Goal: Obtain resource: Download file/media

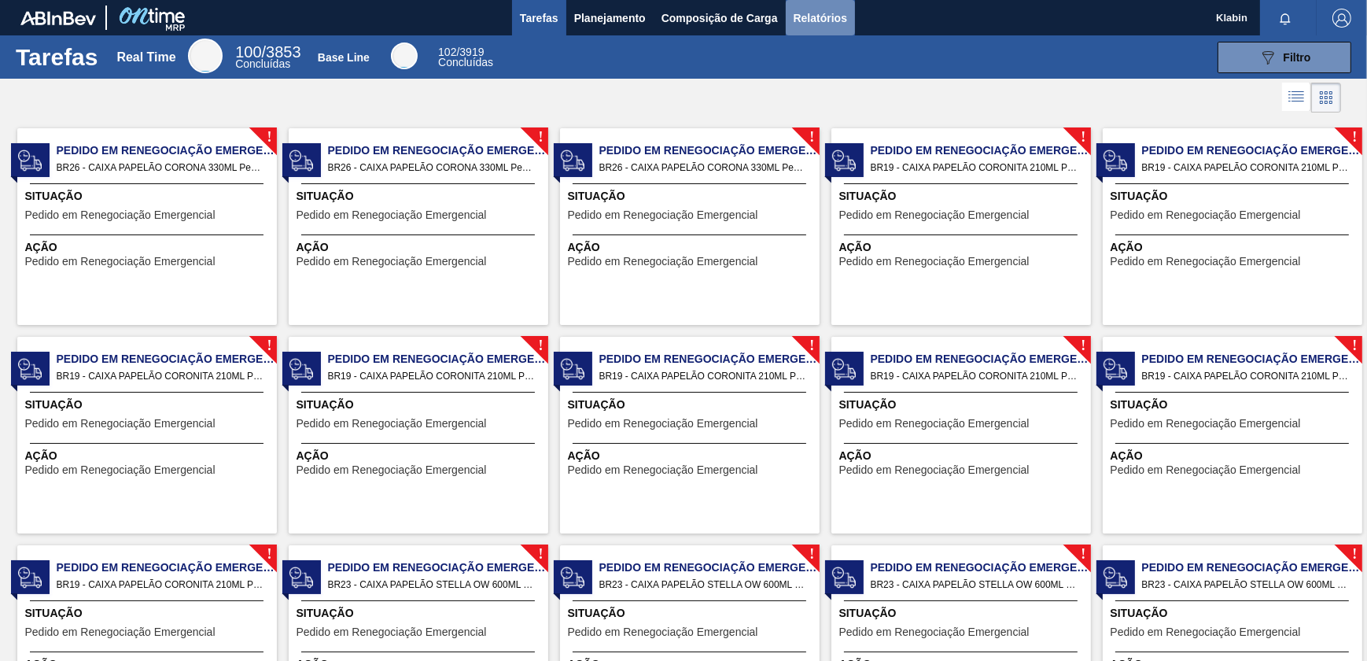
click at [810, 7] on button "Relatórios" at bounding box center [820, 17] width 69 height 35
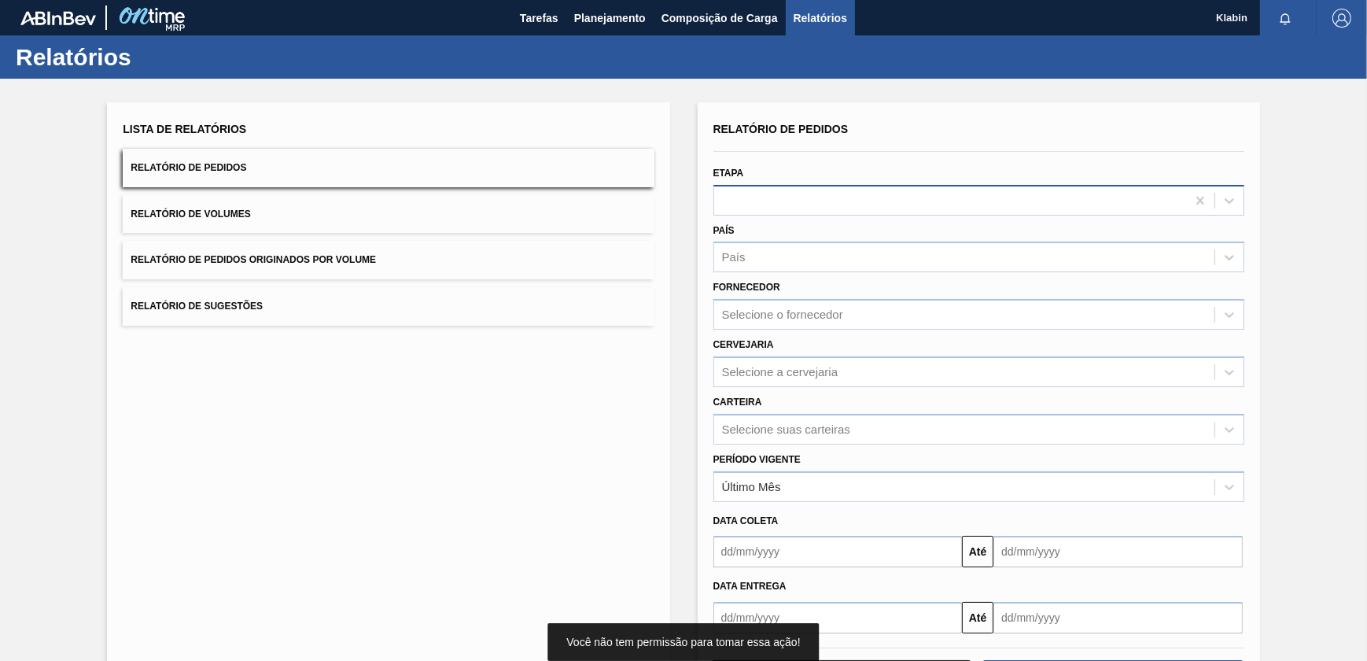
click at [789, 189] on div at bounding box center [950, 200] width 472 height 23
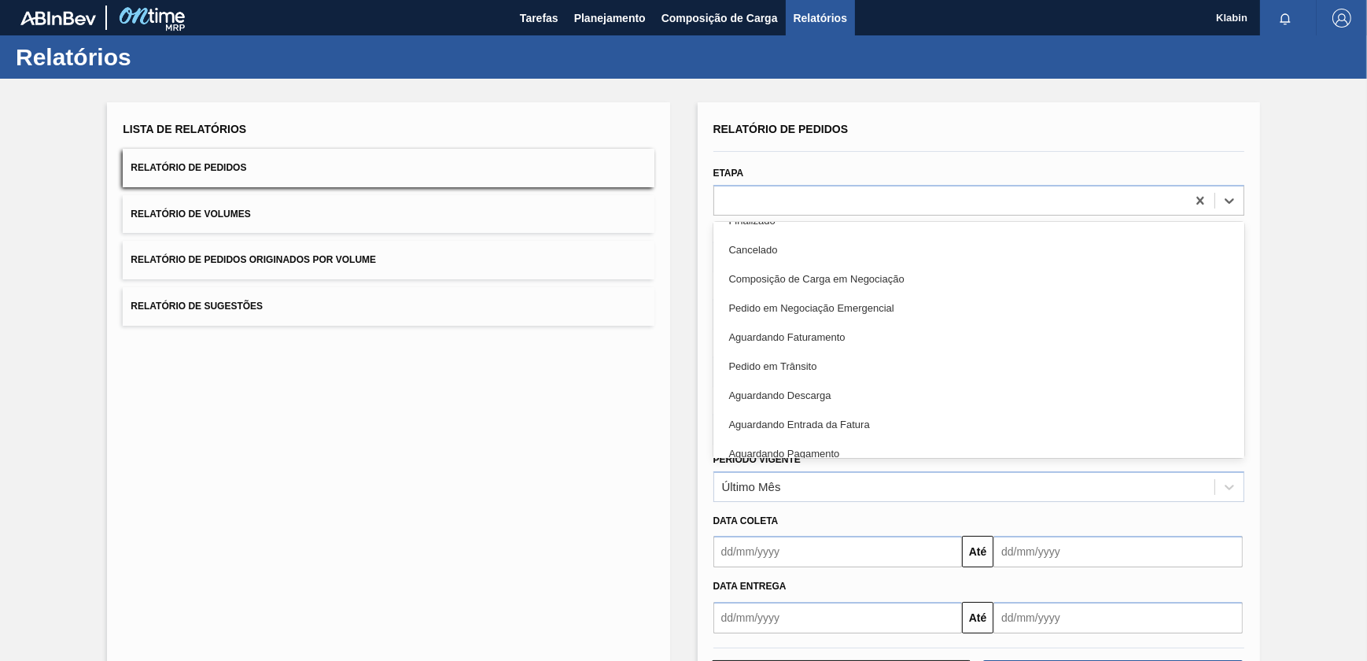
scroll to position [66, 0]
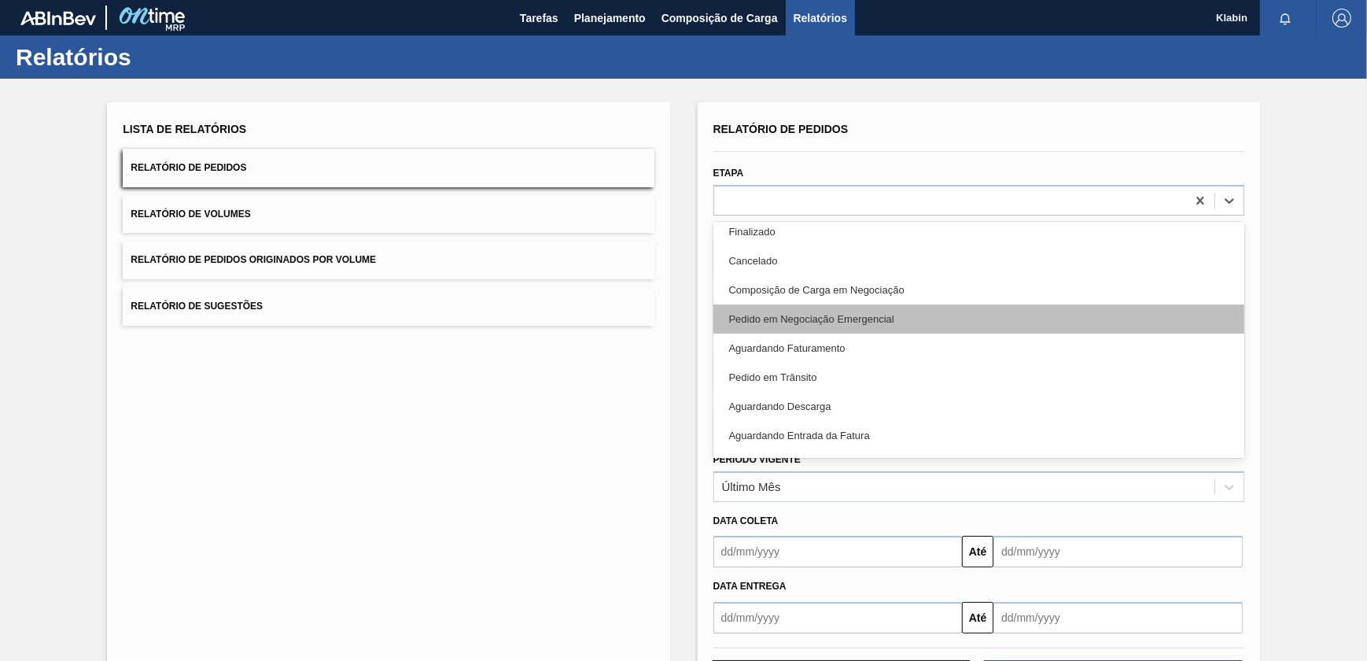
click at [849, 329] on div "Pedido em Negociação Emergencial" at bounding box center [978, 318] width 531 height 29
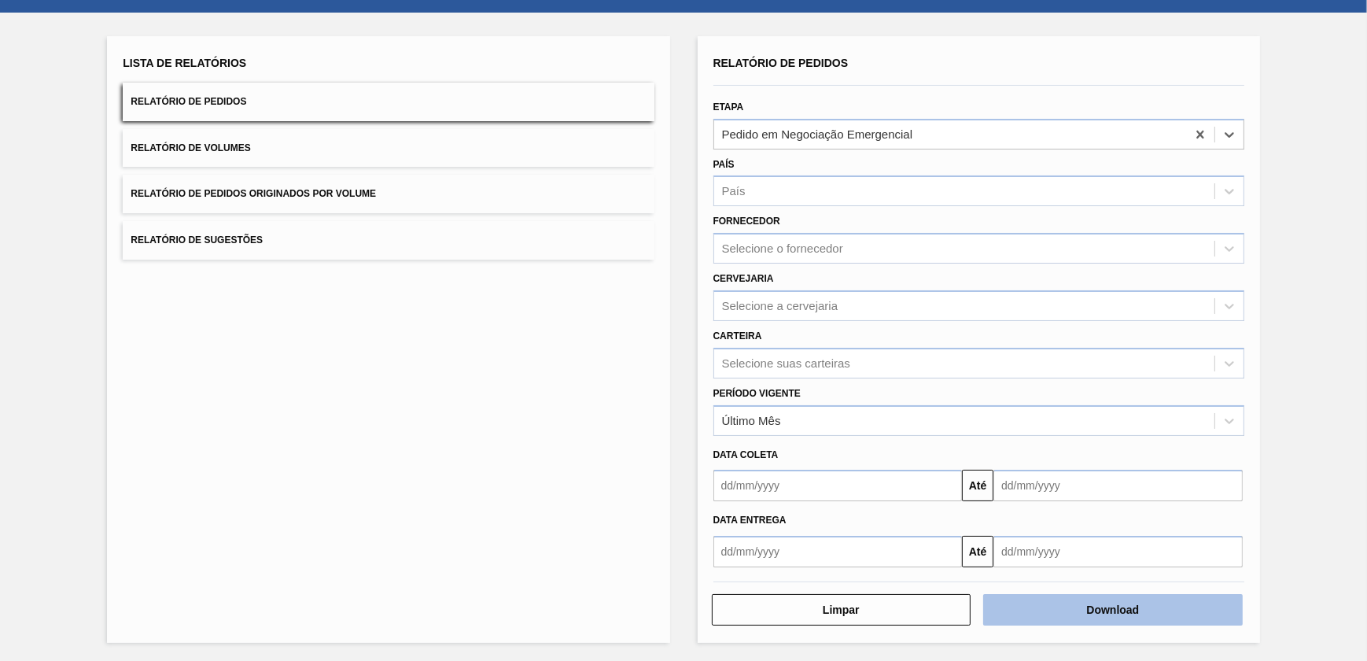
click at [1093, 608] on button "Download" at bounding box center [1113, 609] width 260 height 31
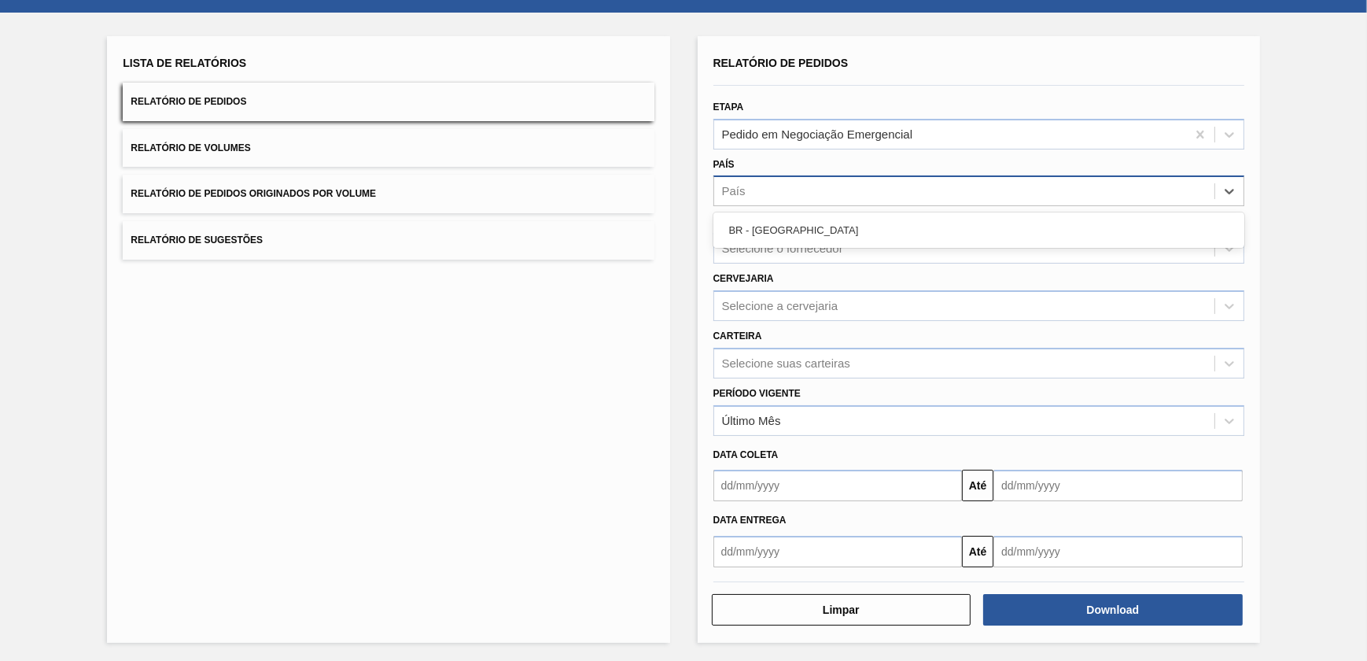
click at [776, 188] on div "País" at bounding box center [964, 191] width 500 height 23
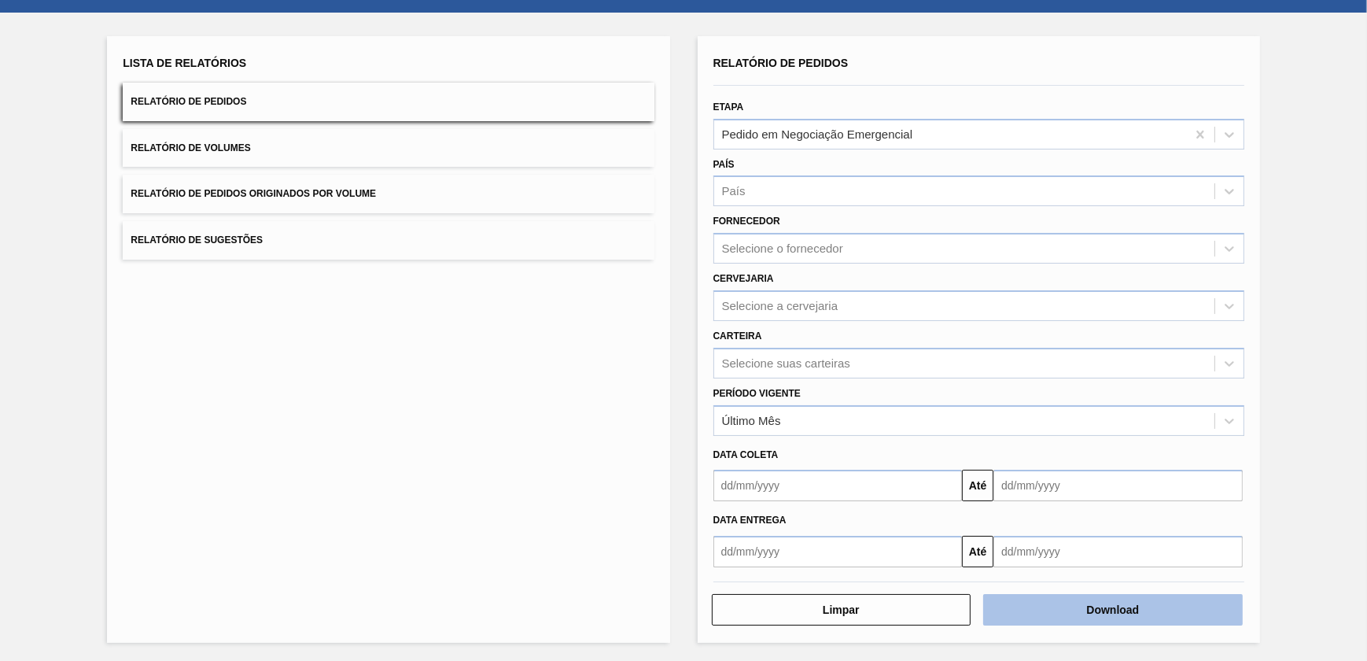
click at [1082, 610] on button "Download" at bounding box center [1113, 609] width 260 height 31
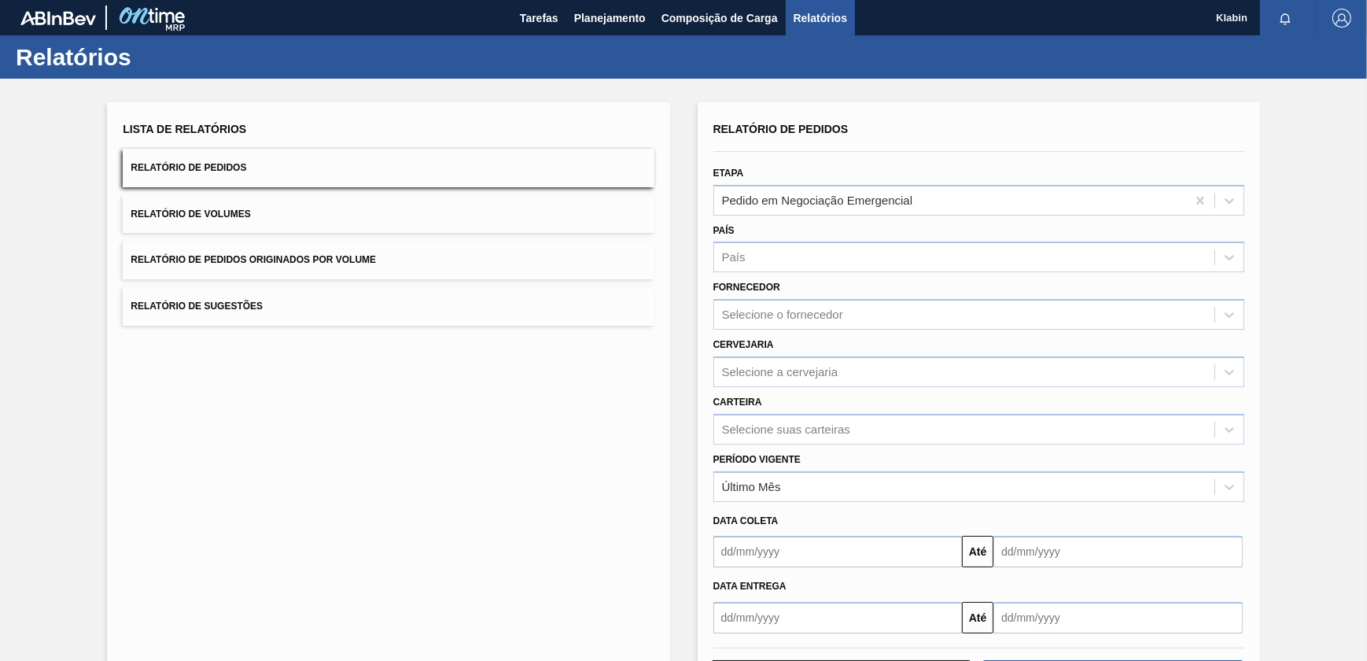
click at [503, 12] on div "Tarefas Planejamento Composição de Carga Relatórios" at bounding box center [683, 17] width 1367 height 35
click at [631, 16] on span "Planejamento" at bounding box center [610, 18] width 72 height 19
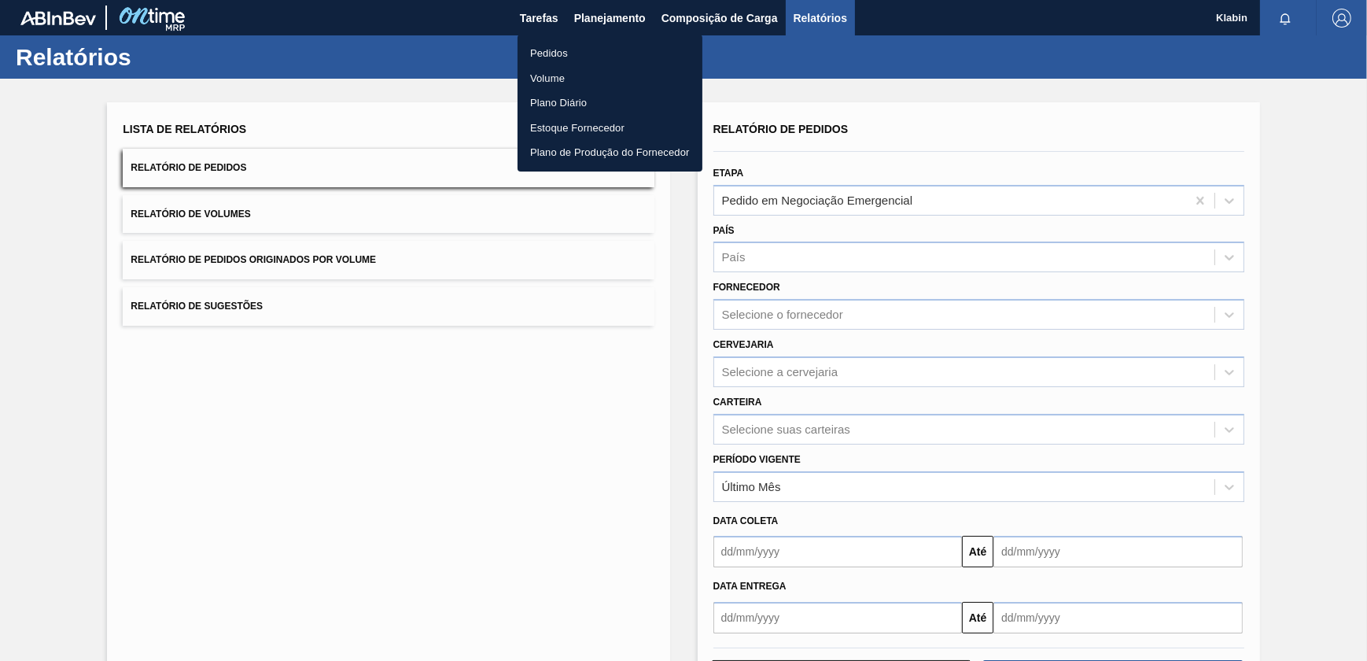
click at [561, 18] on div at bounding box center [683, 330] width 1367 height 661
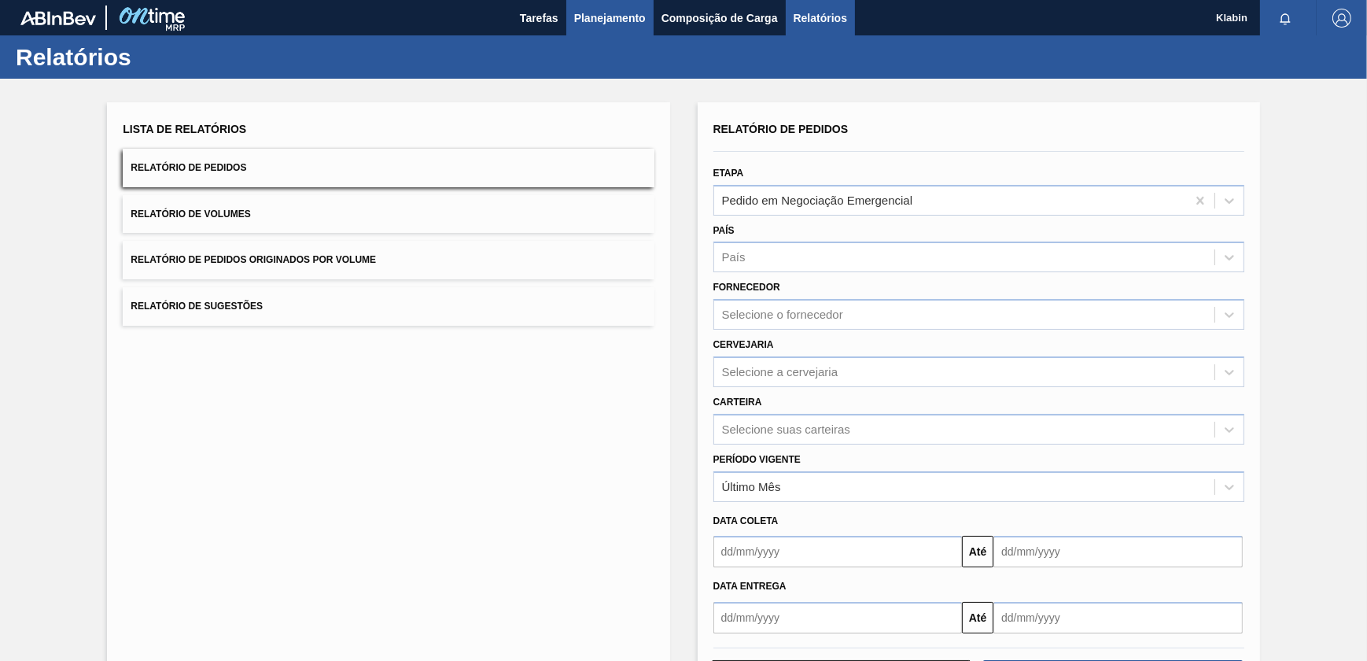
click at [623, 17] on span "Planejamento" at bounding box center [610, 18] width 72 height 19
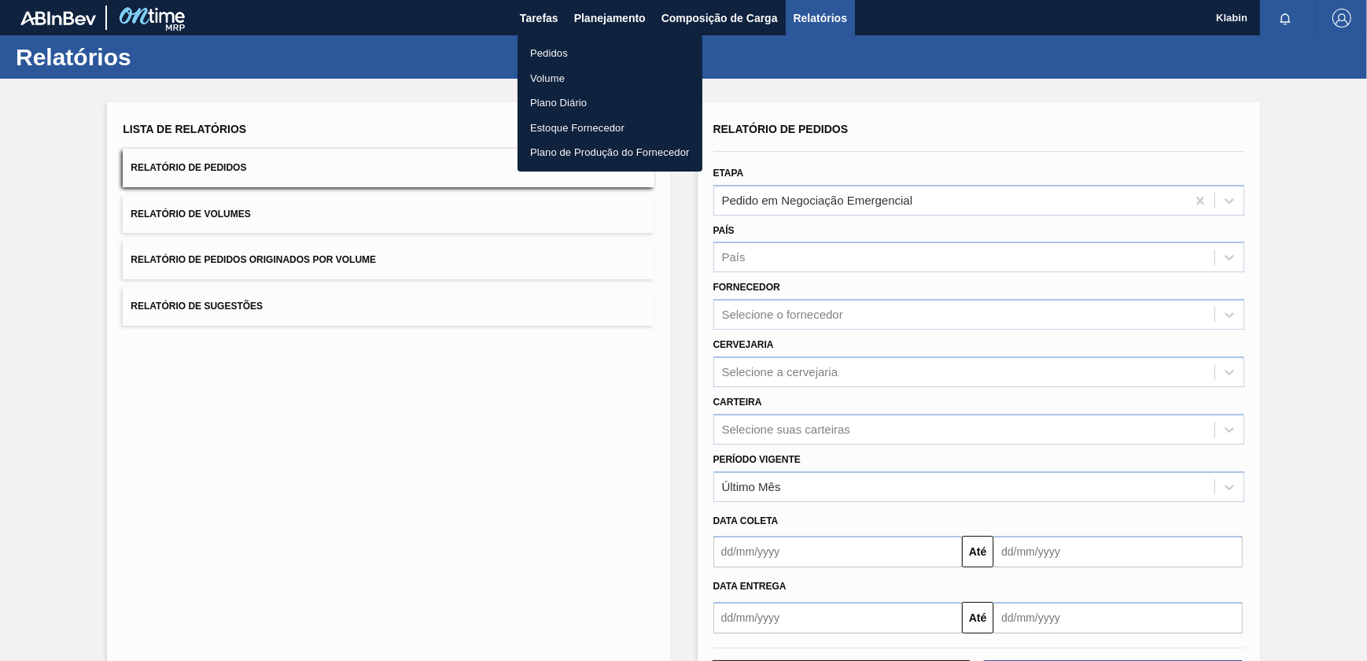
click at [572, 48] on li "Pedidos" at bounding box center [609, 53] width 185 height 25
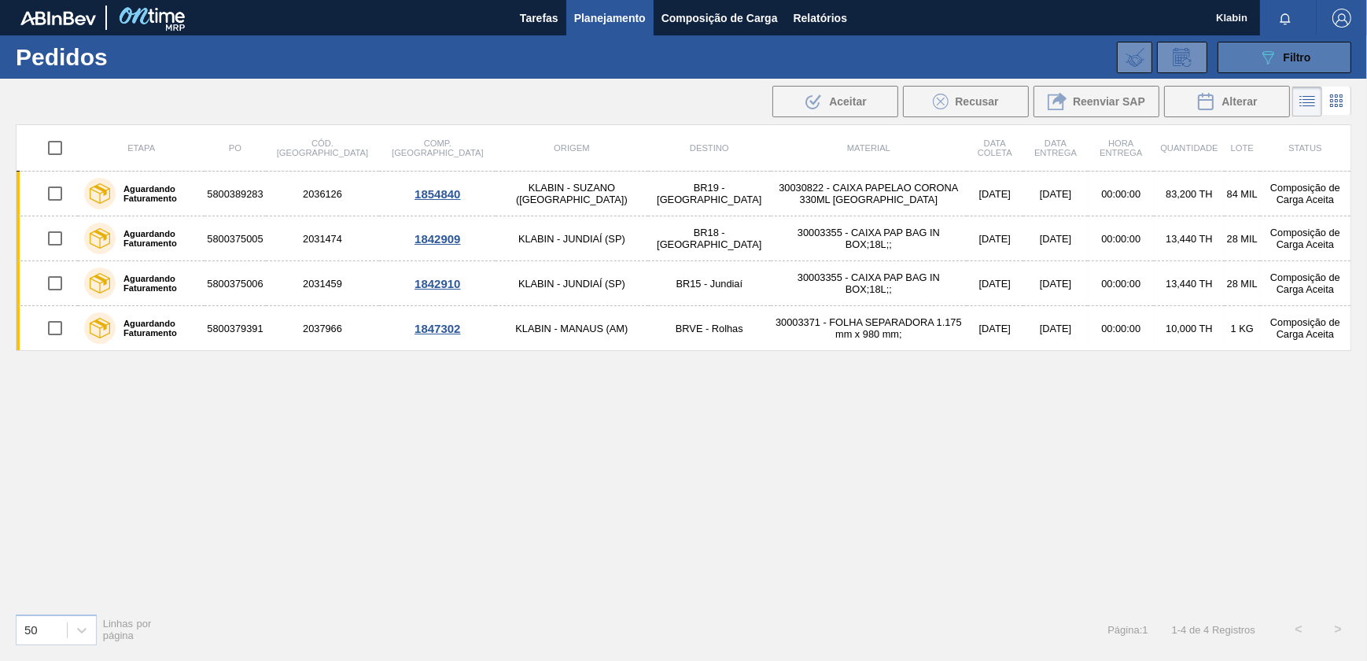
click at [1264, 64] on icon "089F7B8B-B2A5-4AFE-B5C0-19BA573D28AC" at bounding box center [1267, 57] width 19 height 19
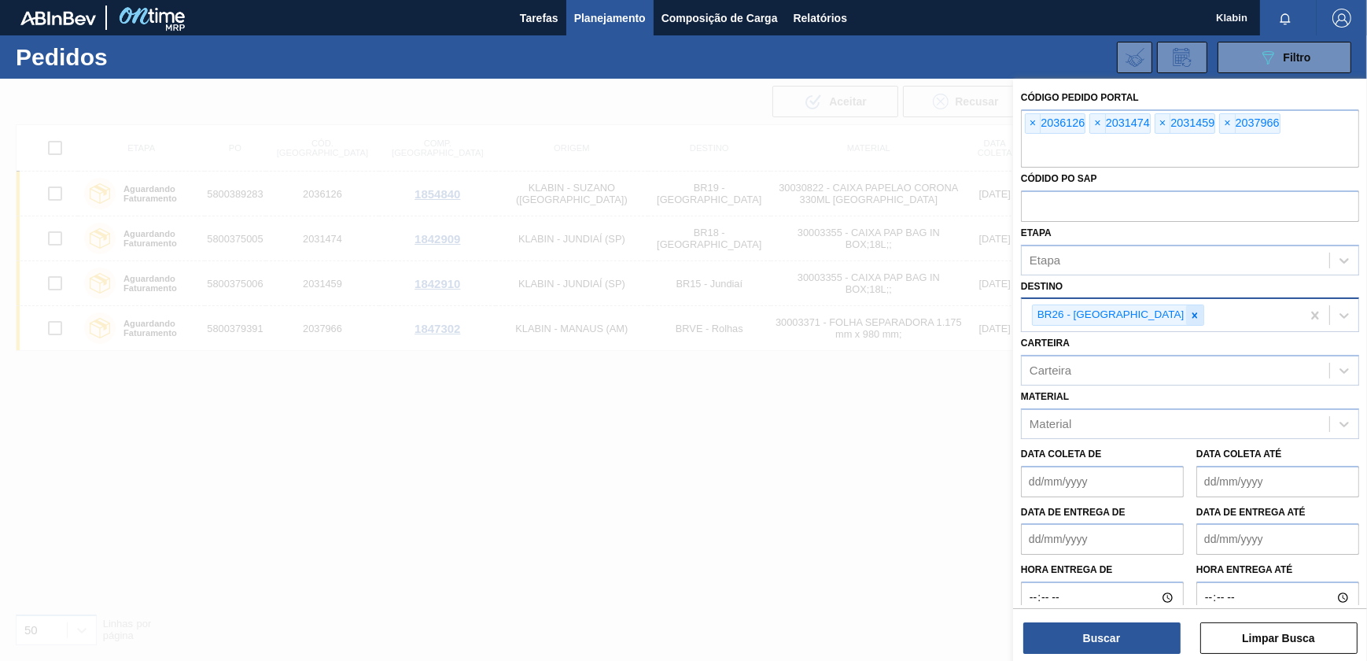
click at [1192, 313] on icon at bounding box center [1195, 315] width 6 height 6
click at [1035, 119] on span "×" at bounding box center [1032, 123] width 15 height 19
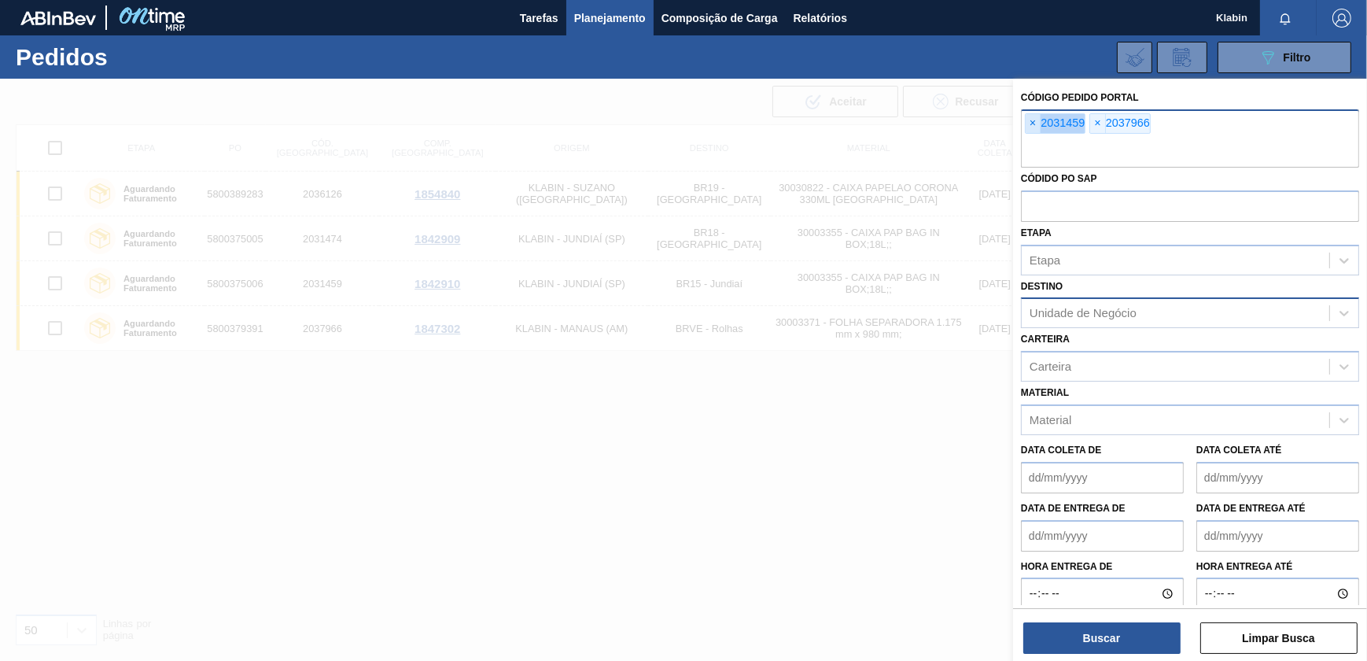
click at [1035, 119] on span "×" at bounding box center [1032, 123] width 15 height 19
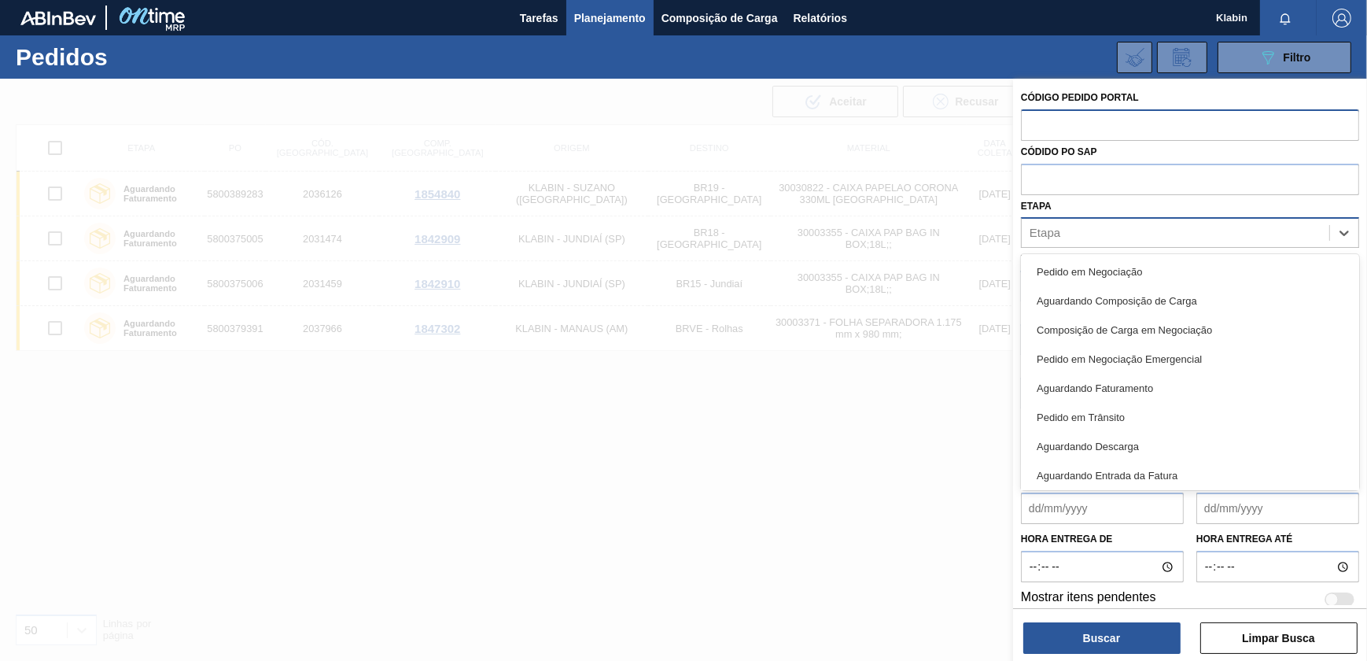
click at [1082, 218] on div "Etapa" at bounding box center [1190, 232] width 338 height 31
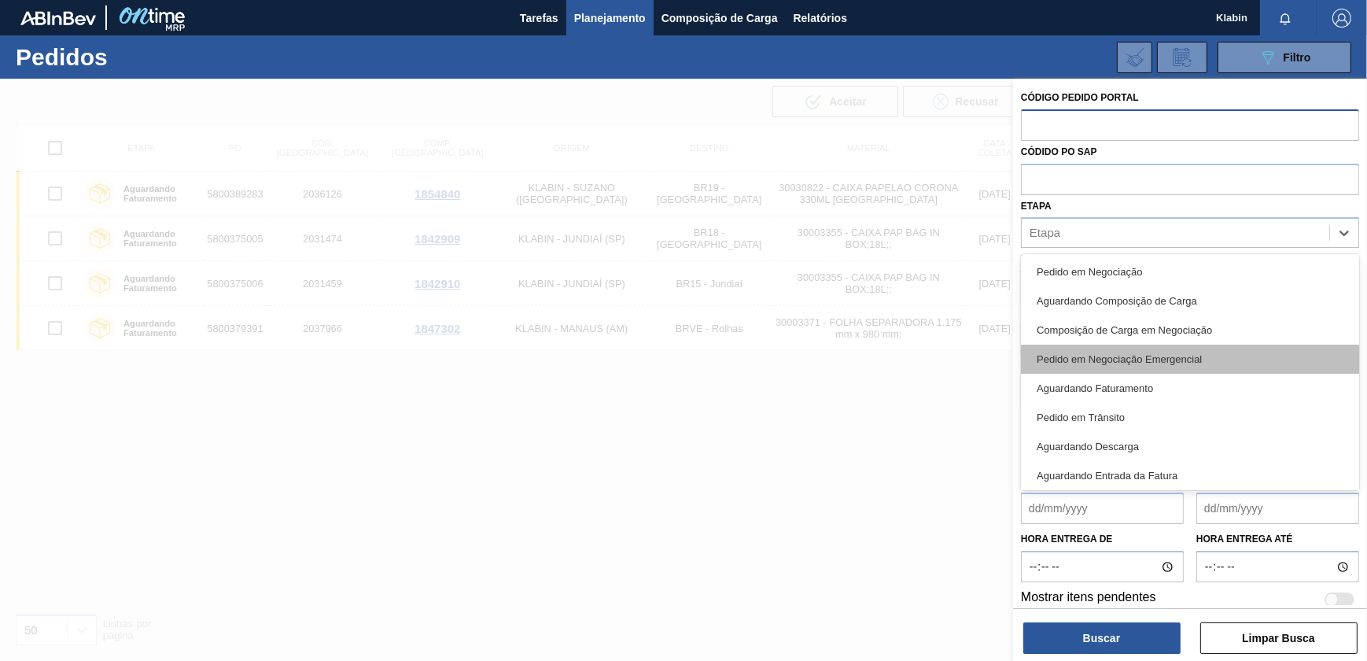
click at [1140, 353] on div "Pedido em Negociação Emergencial" at bounding box center [1190, 358] width 338 height 29
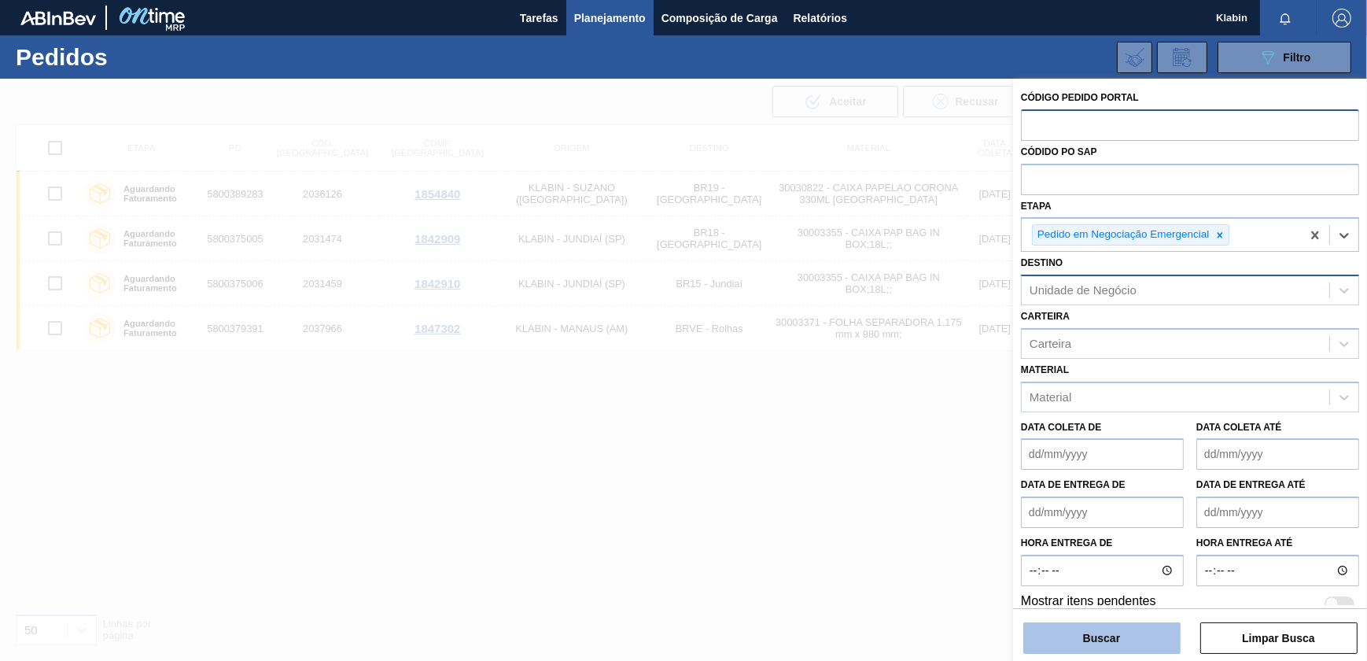
click at [1145, 632] on button "Buscar" at bounding box center [1101, 637] width 157 height 31
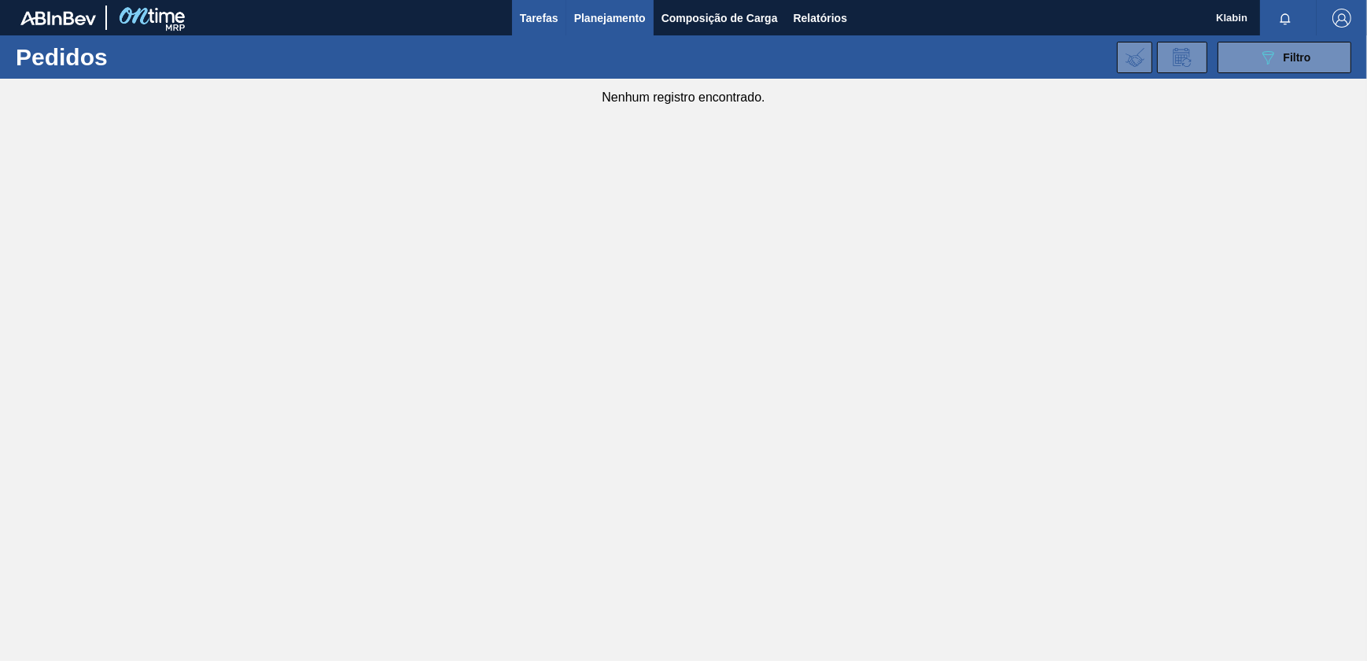
click at [543, 6] on button "Tarefas" at bounding box center [539, 17] width 54 height 35
